Goal: Task Accomplishment & Management: Use online tool/utility

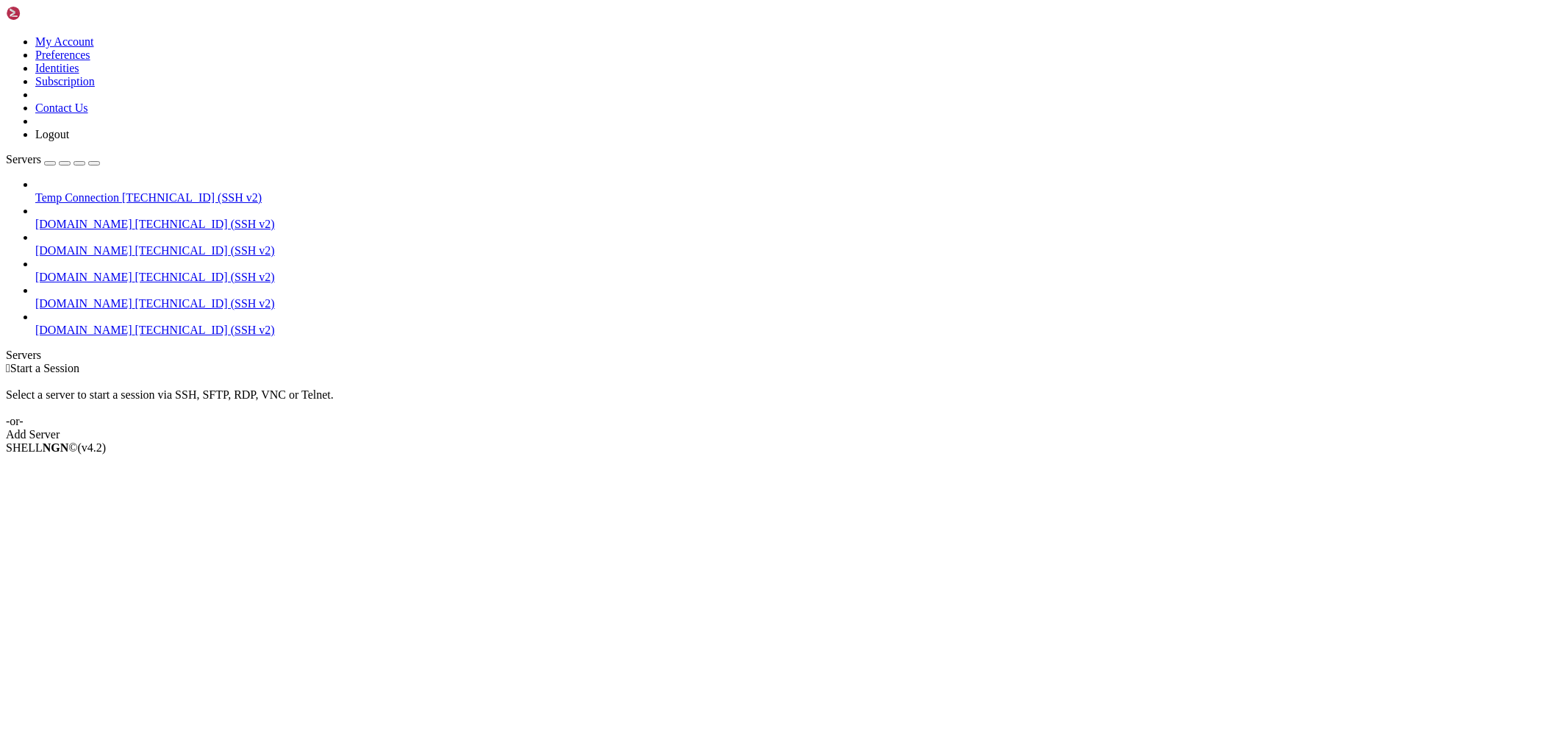
click at [135, 323] on span "[TECHNICAL_ID] (SSH v2)" at bounding box center [205, 329] width 139 height 13
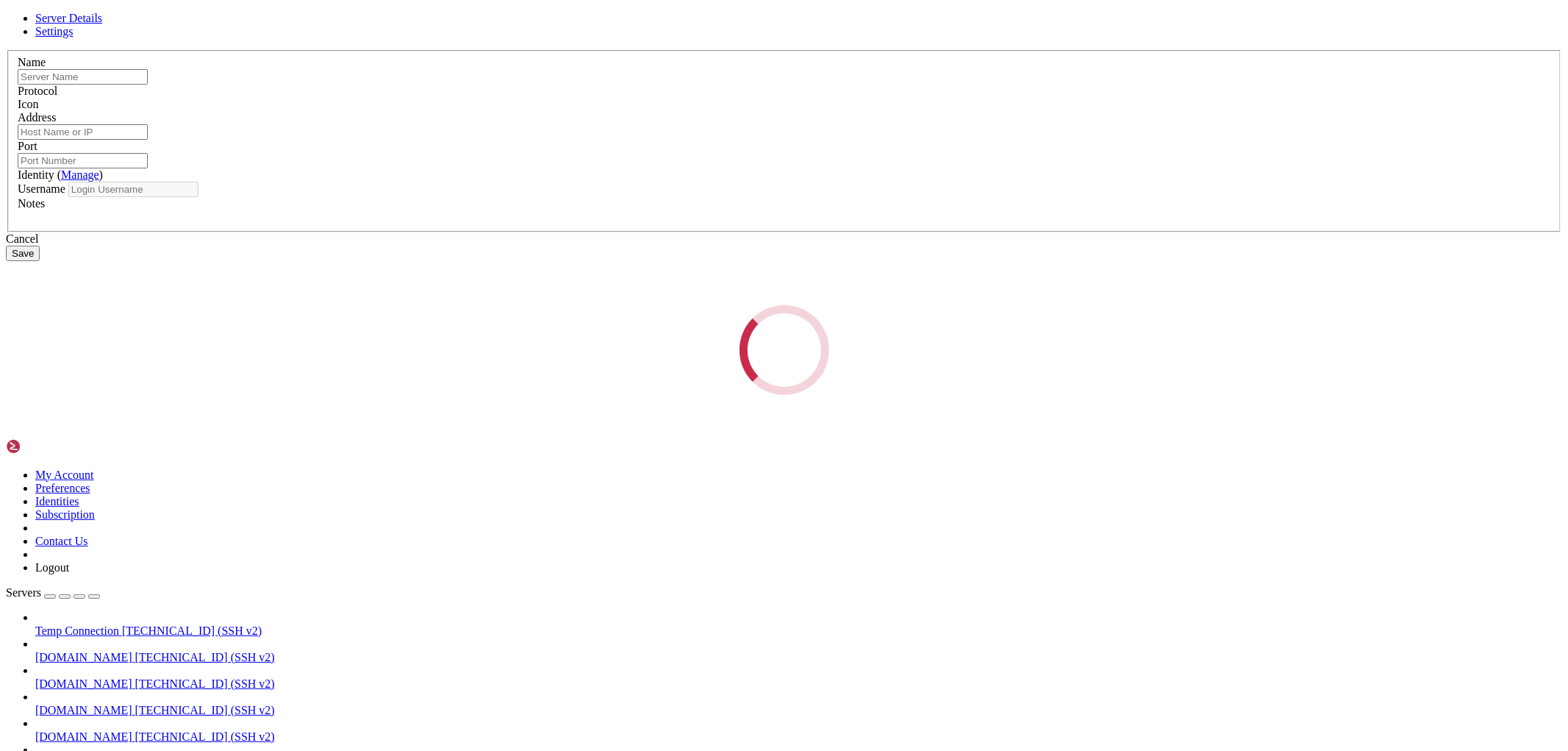
type input "[DOMAIN_NAME]"
type input "[TECHNICAL_ID]"
type input "22"
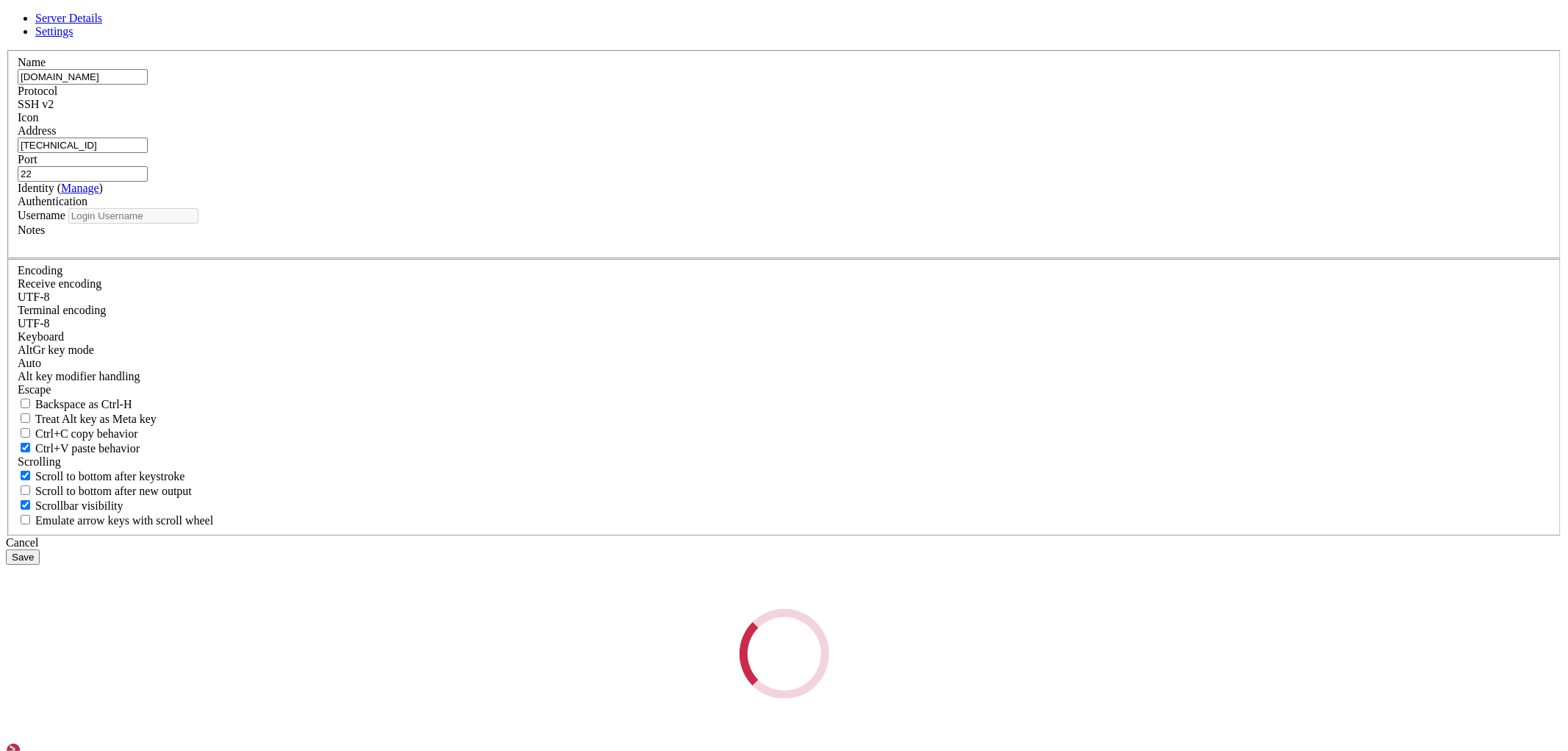
type input "bitnami"
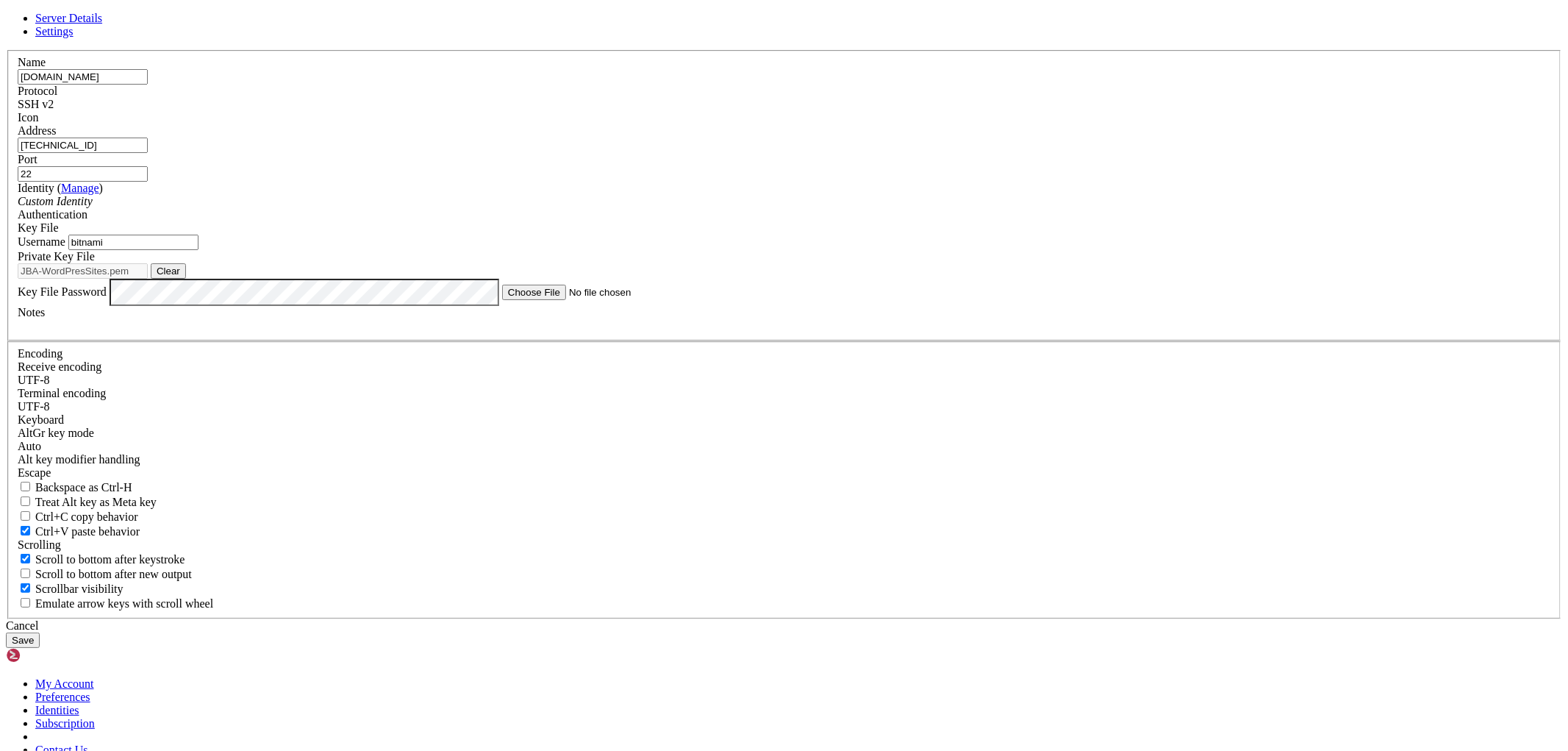
drag, startPoint x: 626, startPoint y: 261, endPoint x: 578, endPoint y: 264, distance: 48.1
click at [578, 264] on div "Name [DOMAIN_NAME] Protocol SSH v2 Icon Address [TECHNICAL_ID] ( Manage )" at bounding box center [784, 334] width 1556 height 569
paste input "7.250.106"
type input "[TECHNICAL_ID]"
click at [40, 633] on button "Save" at bounding box center [23, 641] width 34 height 16
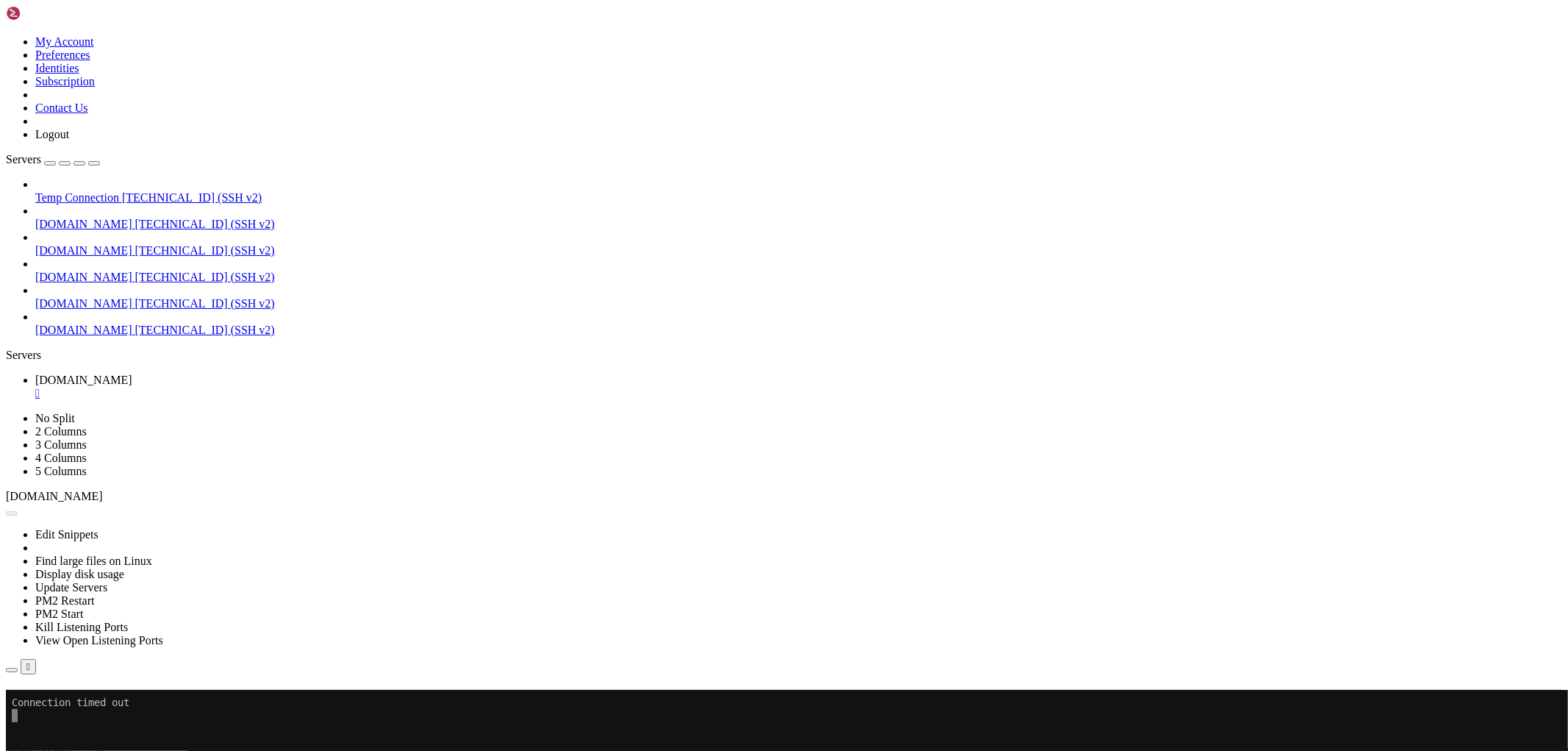
click at [114, 323] on span "[DOMAIN_NAME]" at bounding box center [84, 329] width 97 height 13
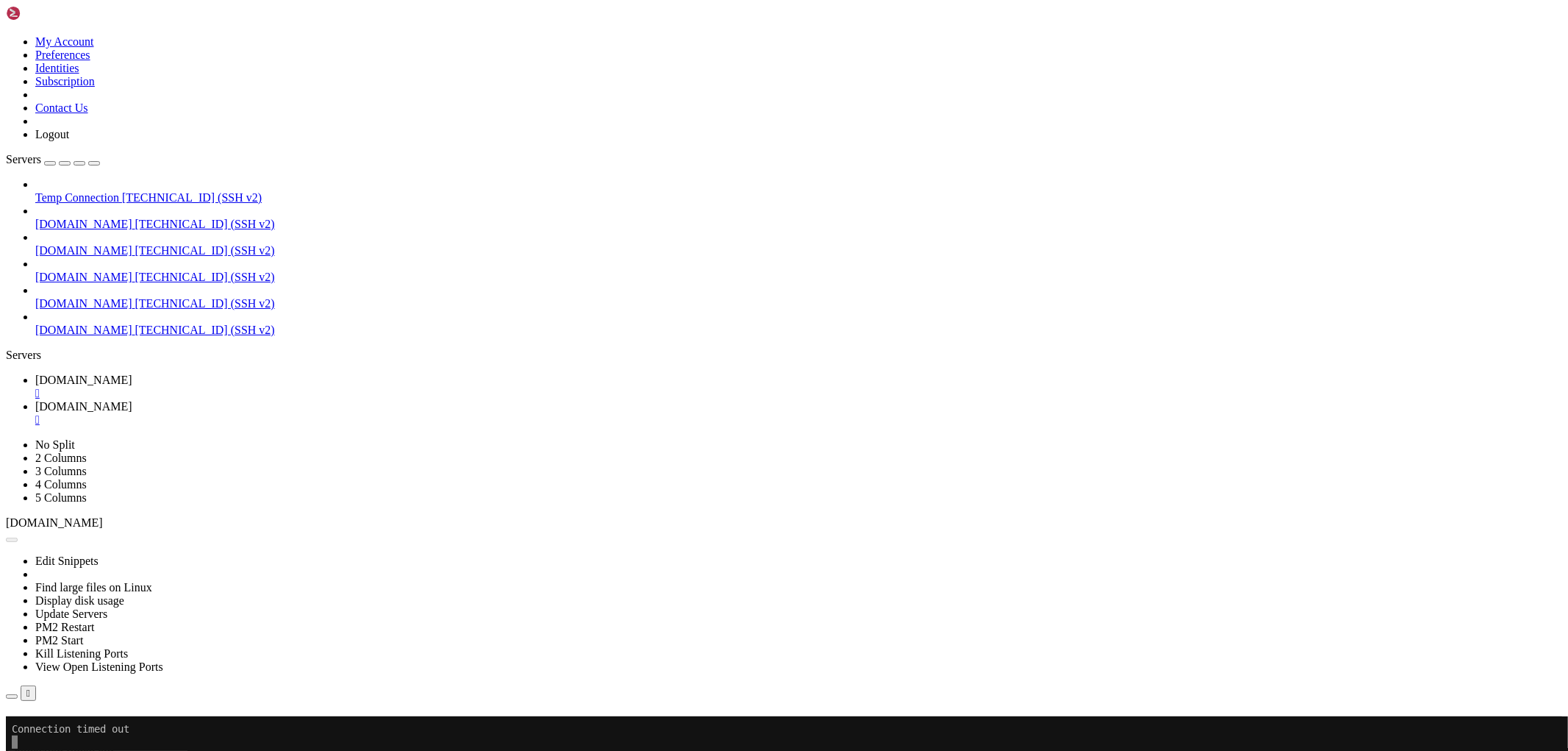
click at [290, 387] on div "" at bounding box center [797, 393] width 1526 height 13
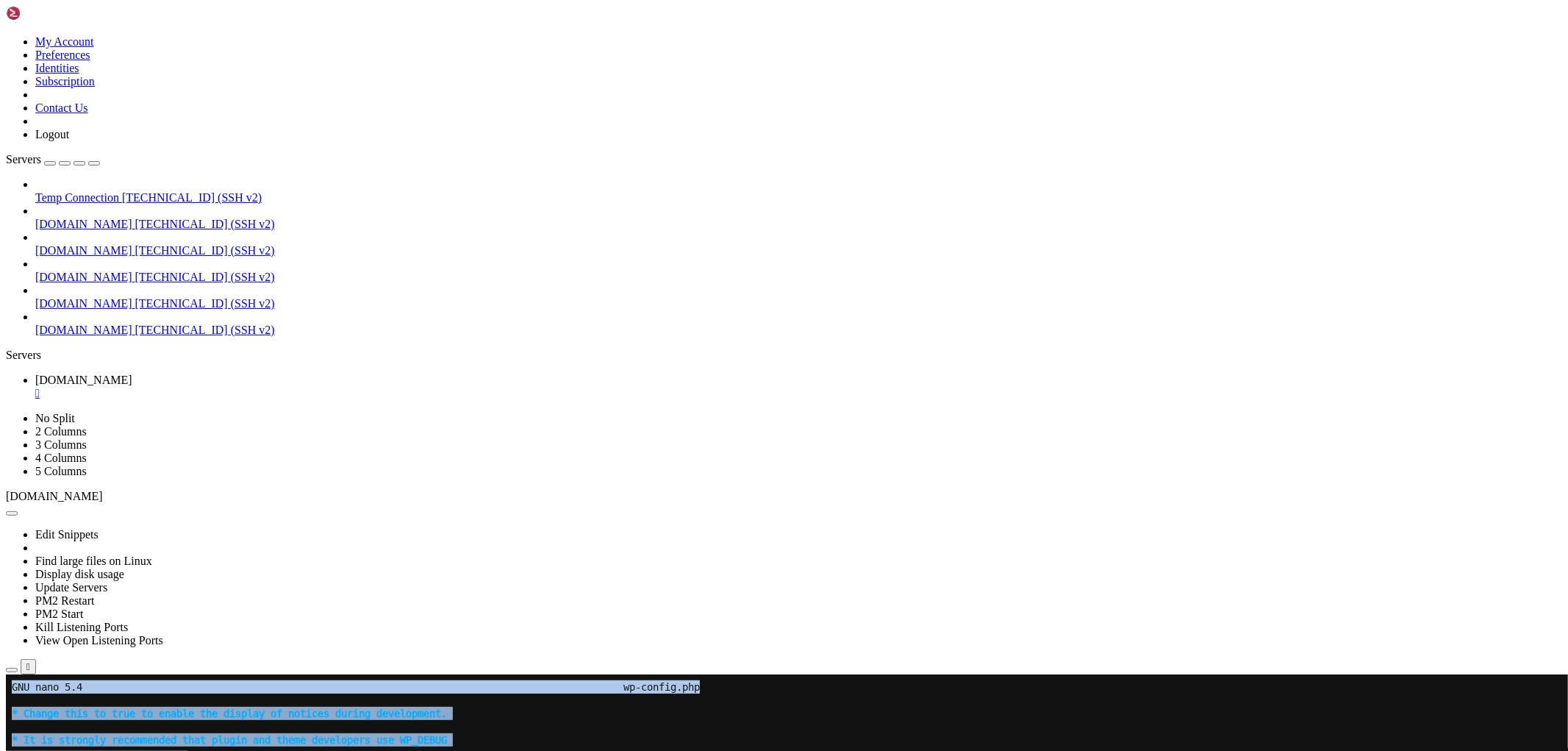
drag, startPoint x: 306, startPoint y: 1269, endPoint x: 8, endPoint y: 1213, distance: 303.2
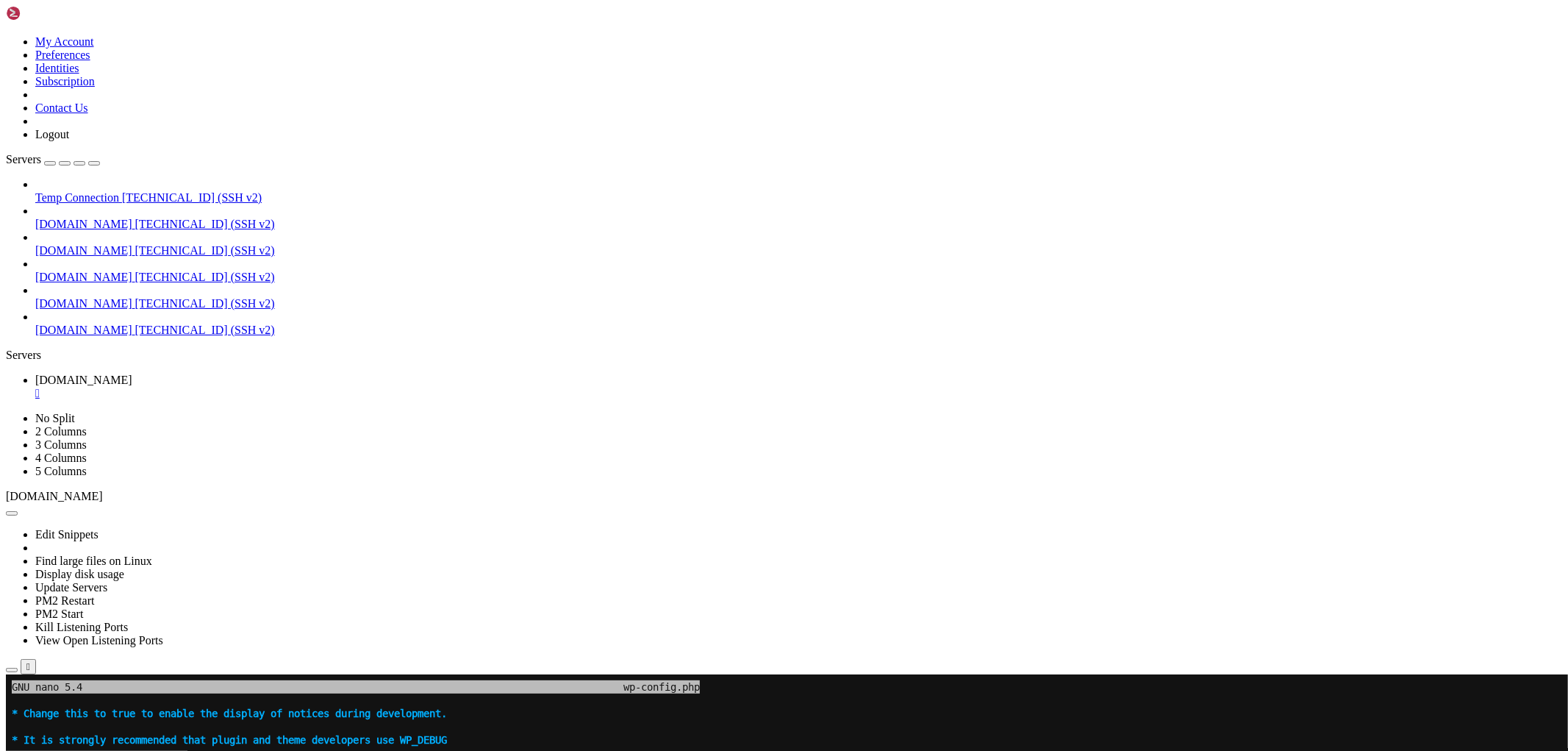
drag, startPoint x: 282, startPoint y: 1267, endPoint x: 12, endPoint y: 1219, distance: 274.2
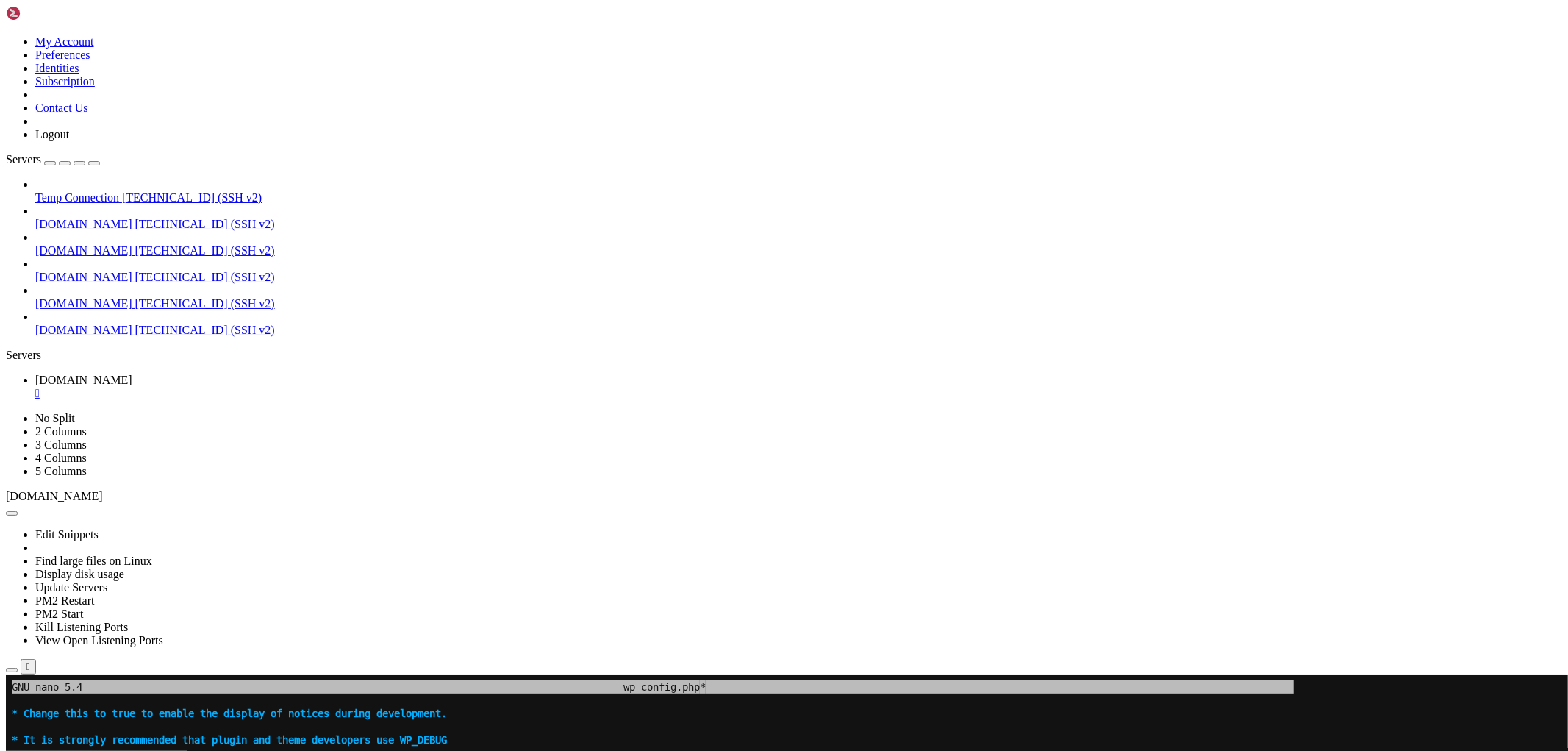
drag, startPoint x: 301, startPoint y: 1241, endPoint x: 11, endPoint y: 1214, distance: 291.3
drag, startPoint x: 12, startPoint y: 1163, endPoint x: 300, endPoint y: 1242, distance: 298.6
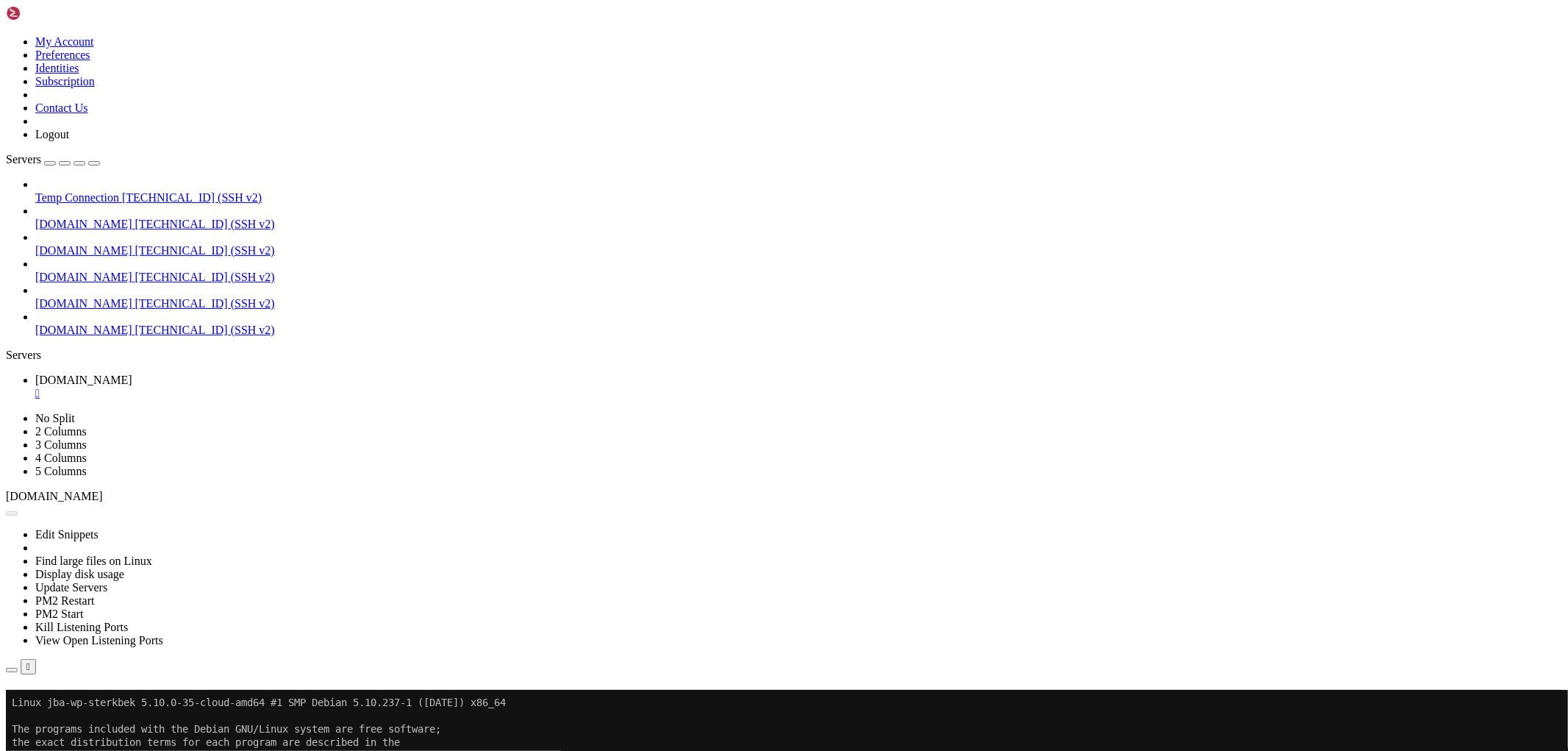
click at [287, 387] on div "" at bounding box center [797, 393] width 1526 height 13
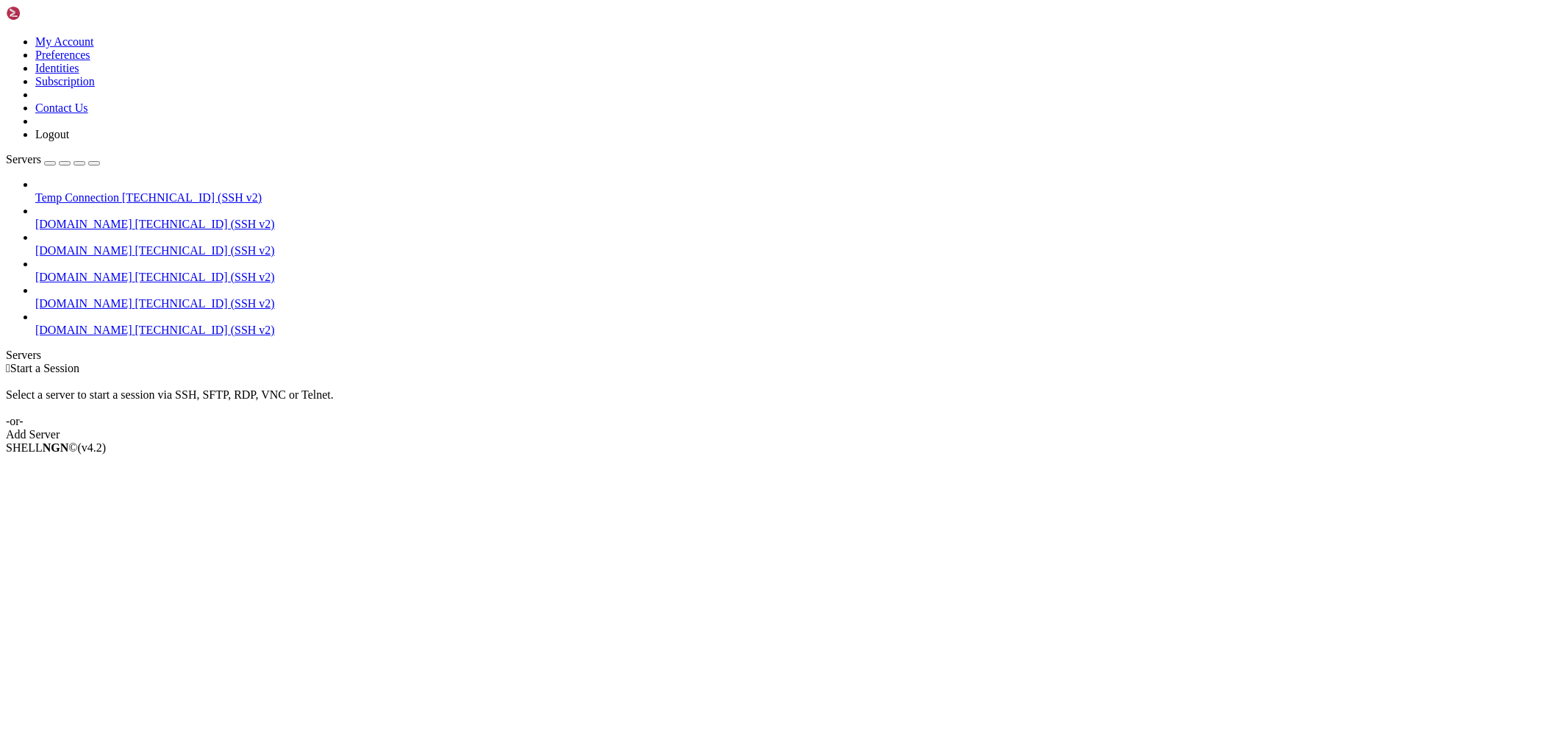
click at [122, 297] on span "[DOMAIN_NAME]" at bounding box center [84, 303] width 97 height 13
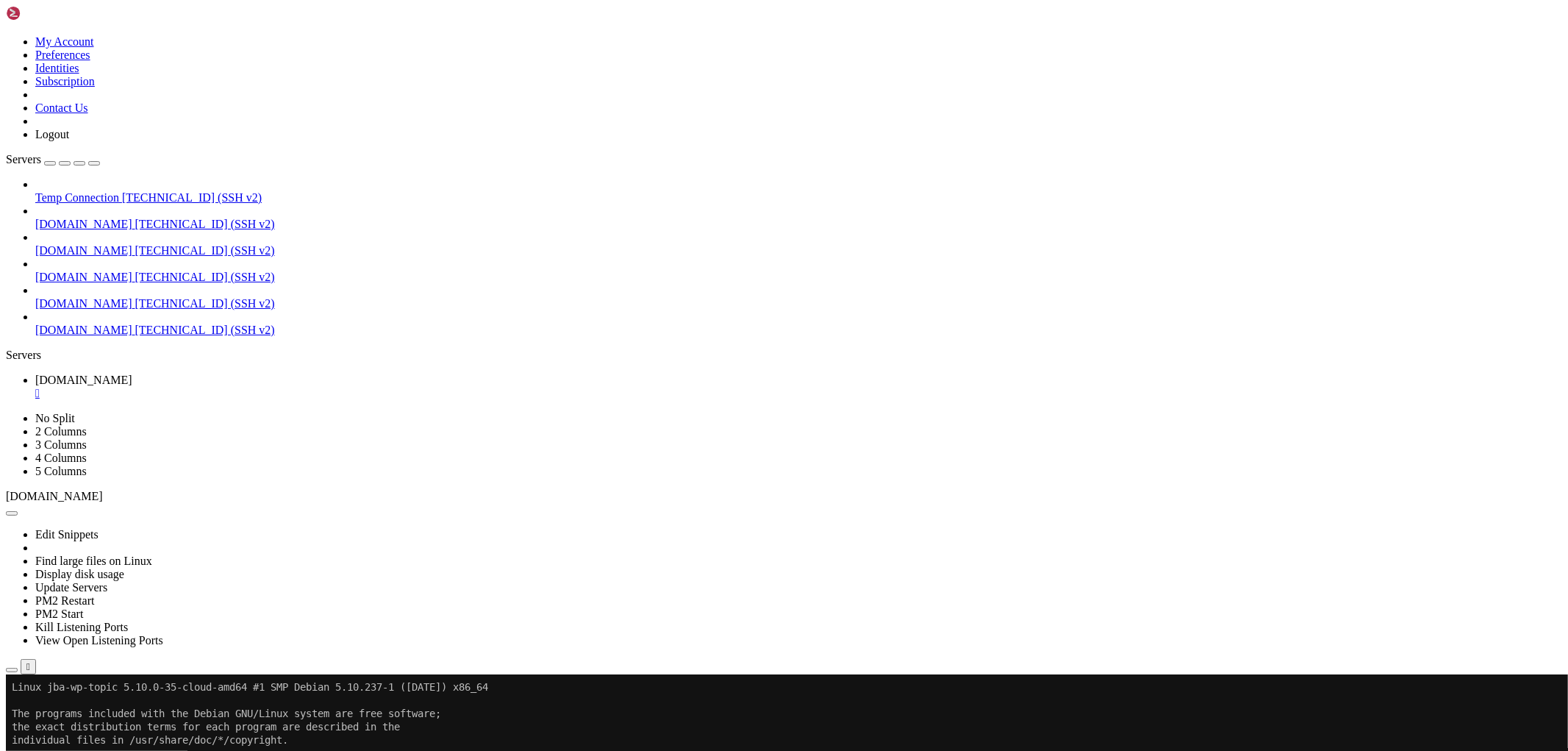
drag, startPoint x: 300, startPoint y: 1022, endPoint x: 160, endPoint y: 1038, distance: 140.9
drag, startPoint x: 792, startPoint y: 943, endPoint x: 654, endPoint y: 1154, distance: 252.1
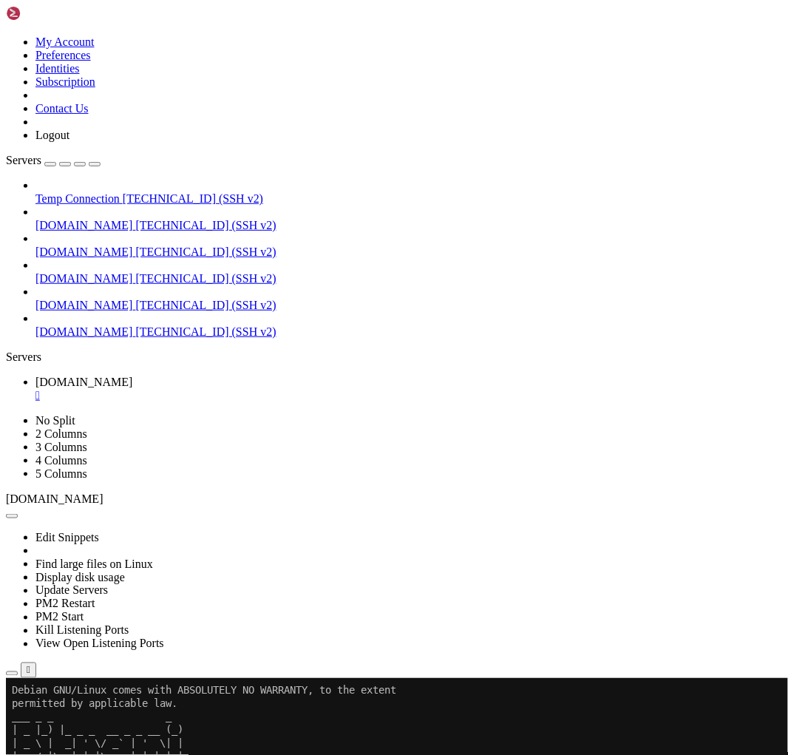
scroll to position [40, 0]
